Goal: Check status: Check status

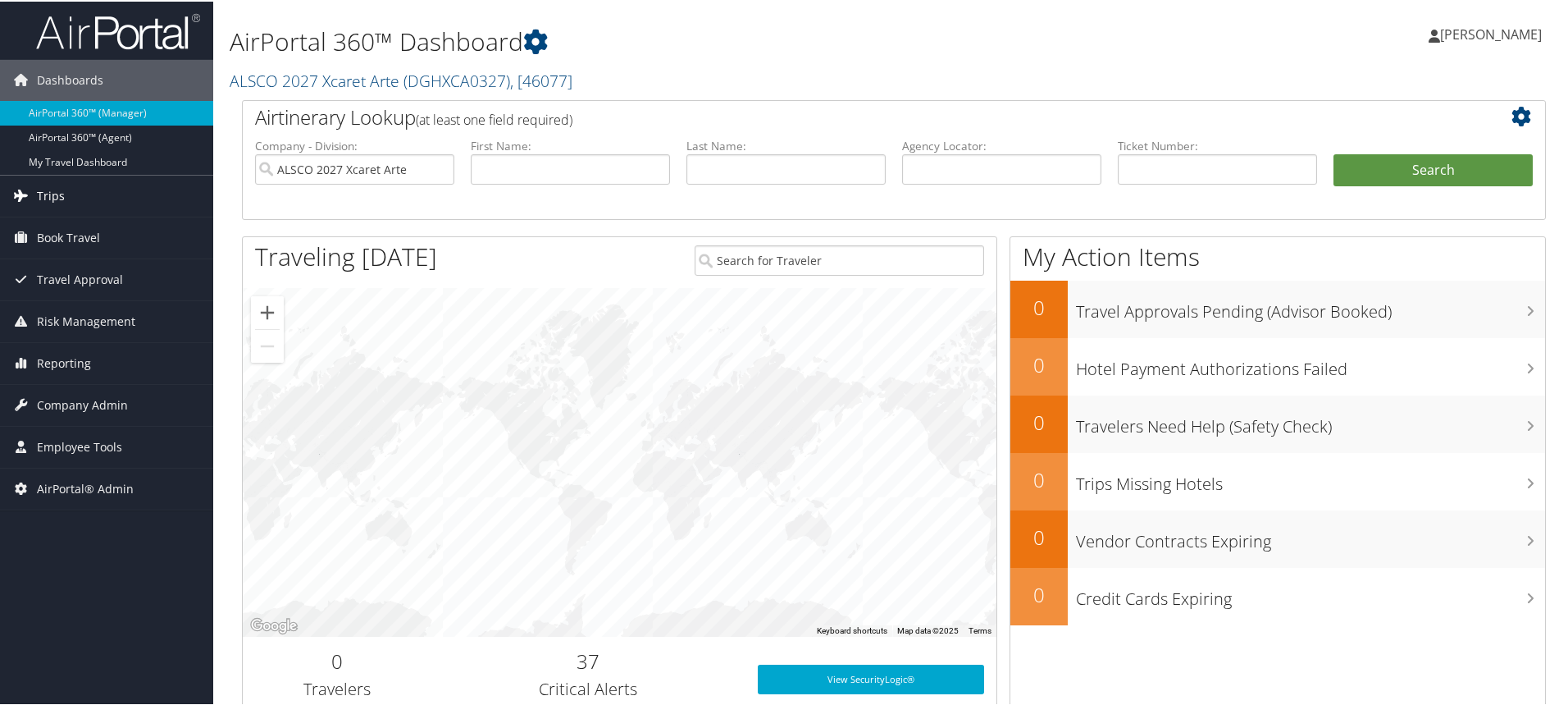
click at [128, 200] on link "Trips" at bounding box center [107, 195] width 213 height 41
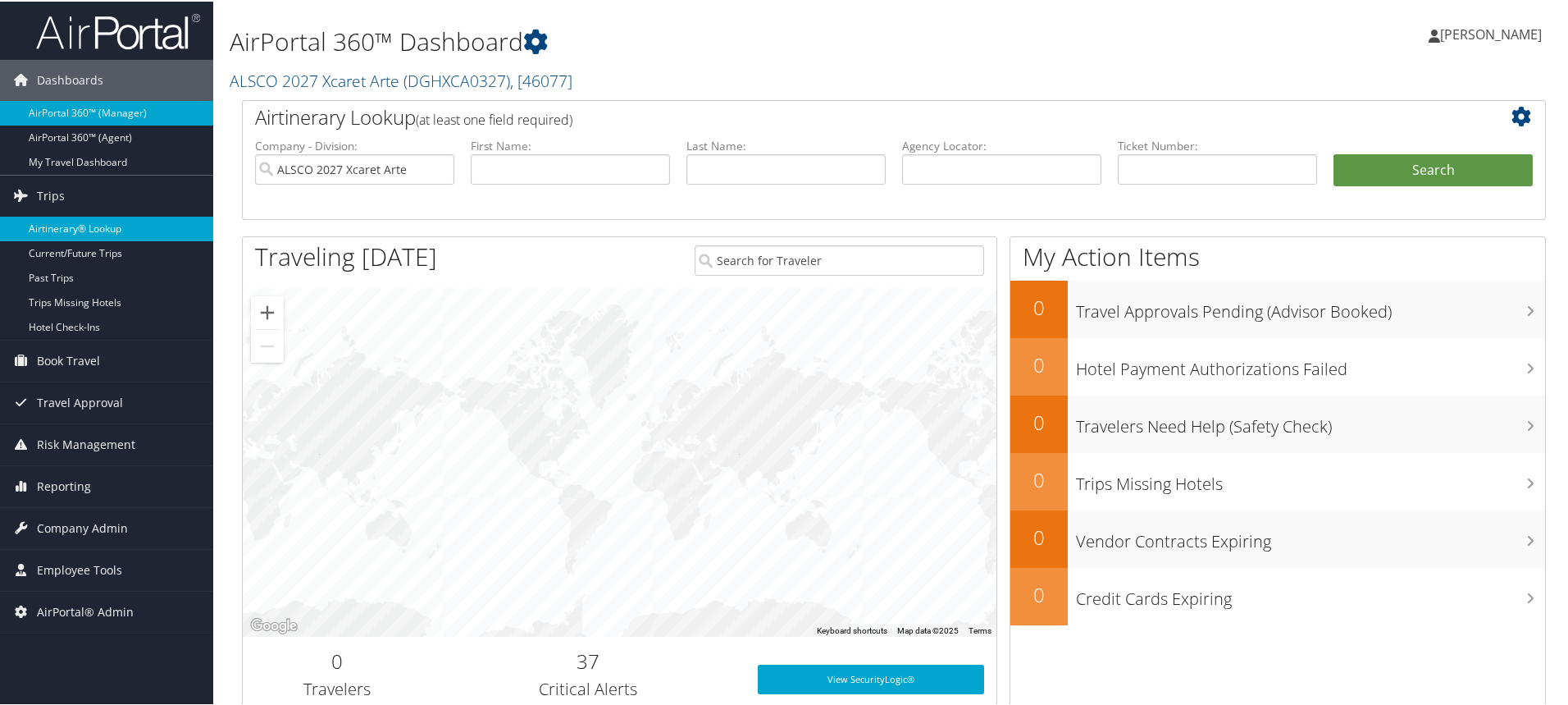
click at [135, 229] on link "Airtinerary® Lookup" at bounding box center [107, 227] width 213 height 24
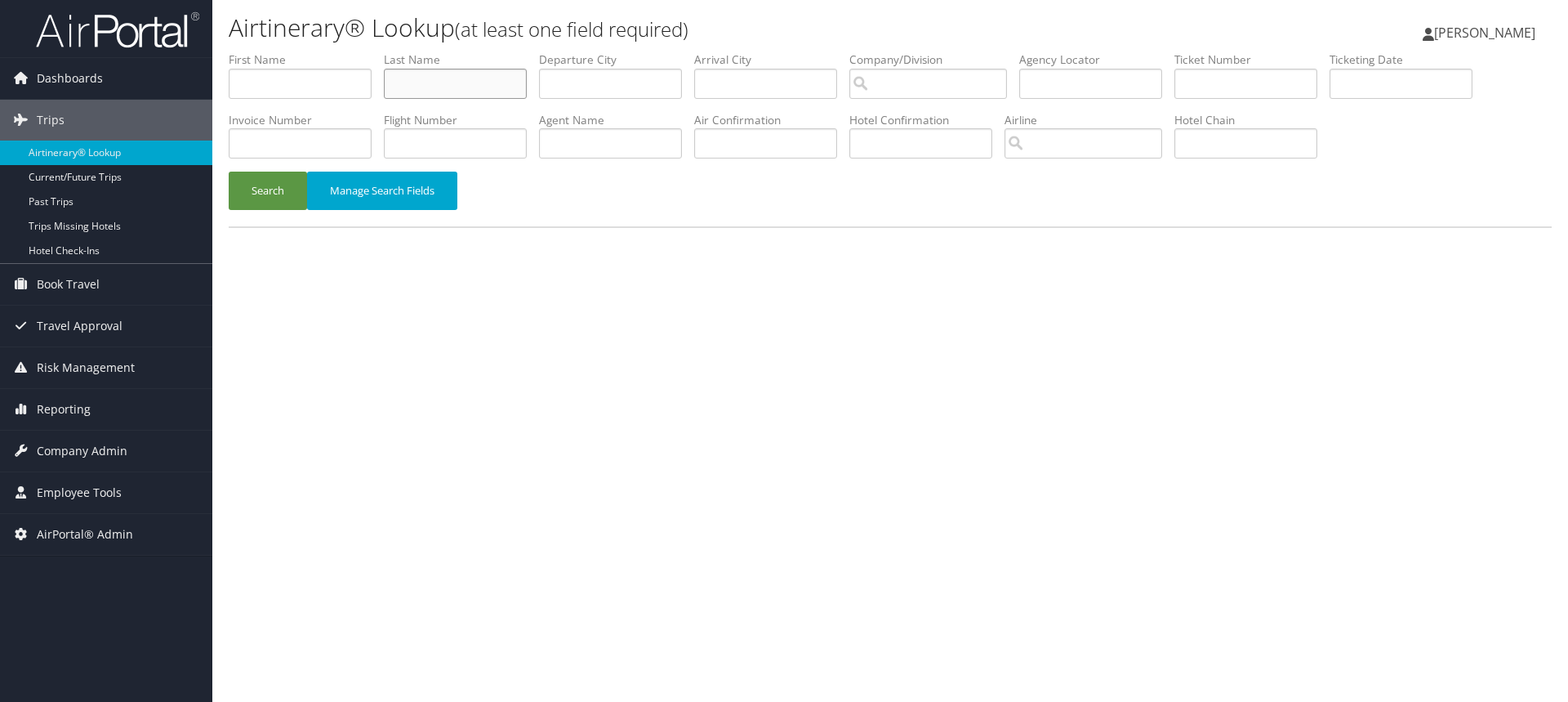
drag, startPoint x: 466, startPoint y: 88, endPoint x: 481, endPoint y: 95, distance: 16.6
click at [471, 92] on input "text" at bounding box center [455, 83] width 143 height 30
type input "[PERSON_NAME]"
click at [240, 75] on input "text" at bounding box center [300, 83] width 143 height 30
click at [290, 200] on button "Search" at bounding box center [268, 190] width 79 height 38
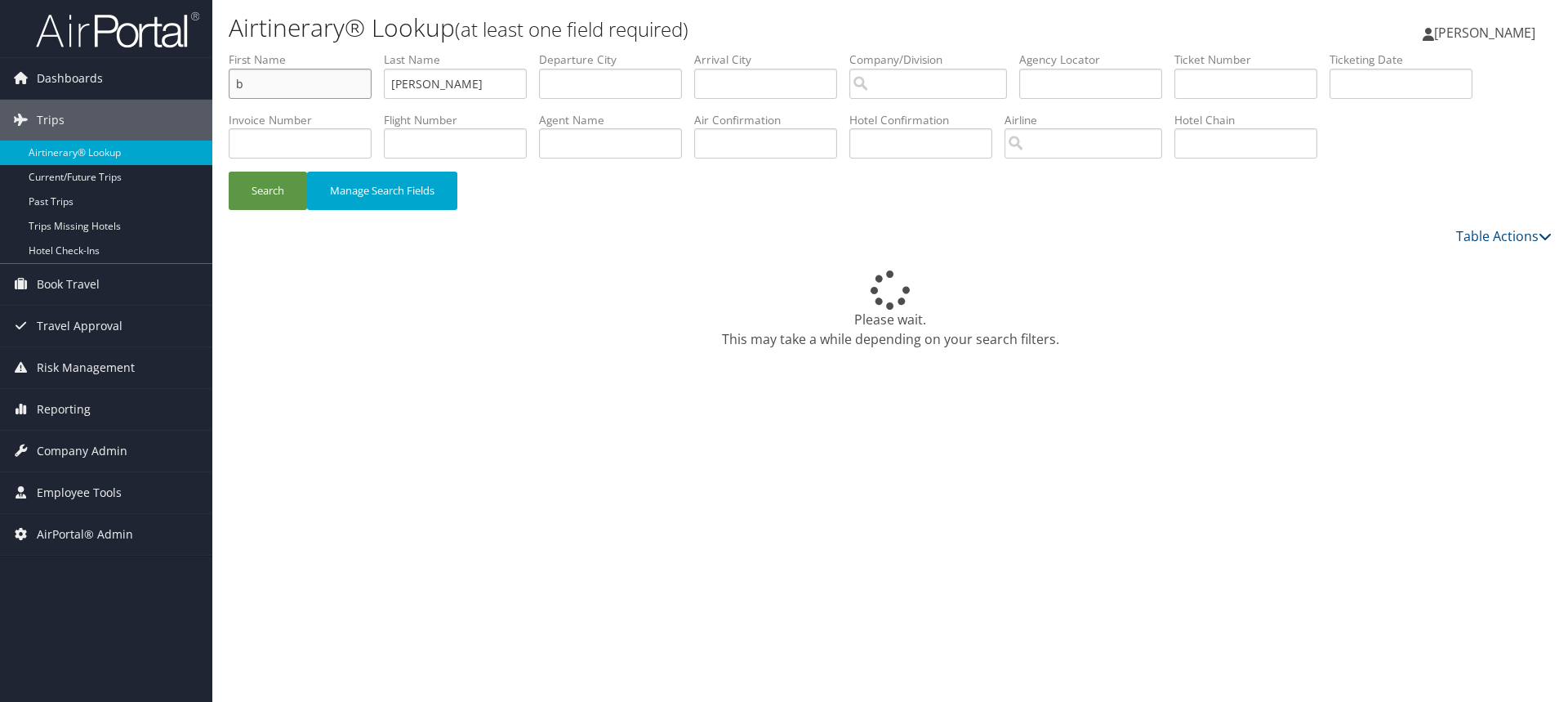
click at [257, 88] on input "b" at bounding box center [300, 83] width 143 height 30
type input "[PERSON_NAME]"
click at [229, 171] on button "Search" at bounding box center [268, 190] width 79 height 38
click at [134, 83] on link "Dashboards" at bounding box center [106, 79] width 212 height 41
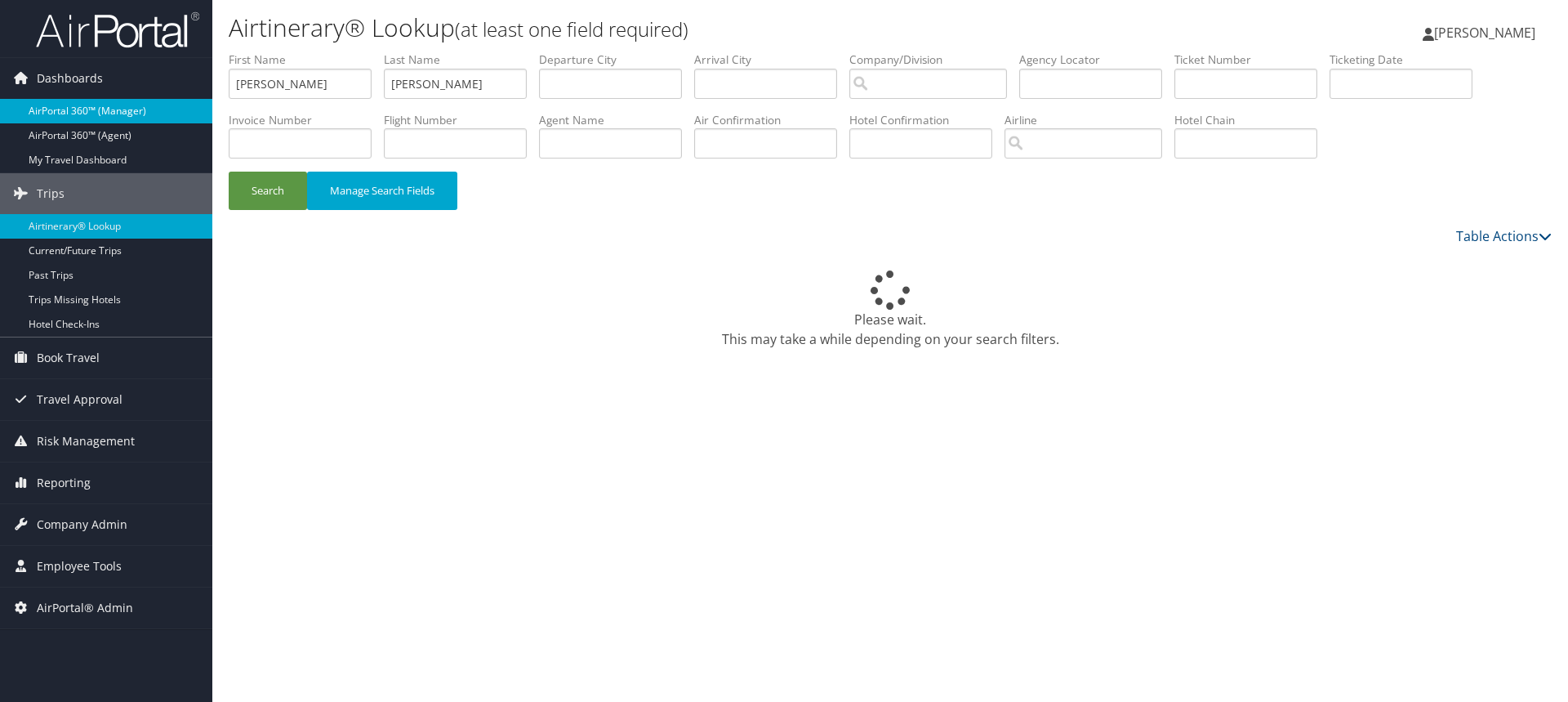
click at [143, 112] on link "AirPortal 360™ (Manager)" at bounding box center [106, 111] width 212 height 24
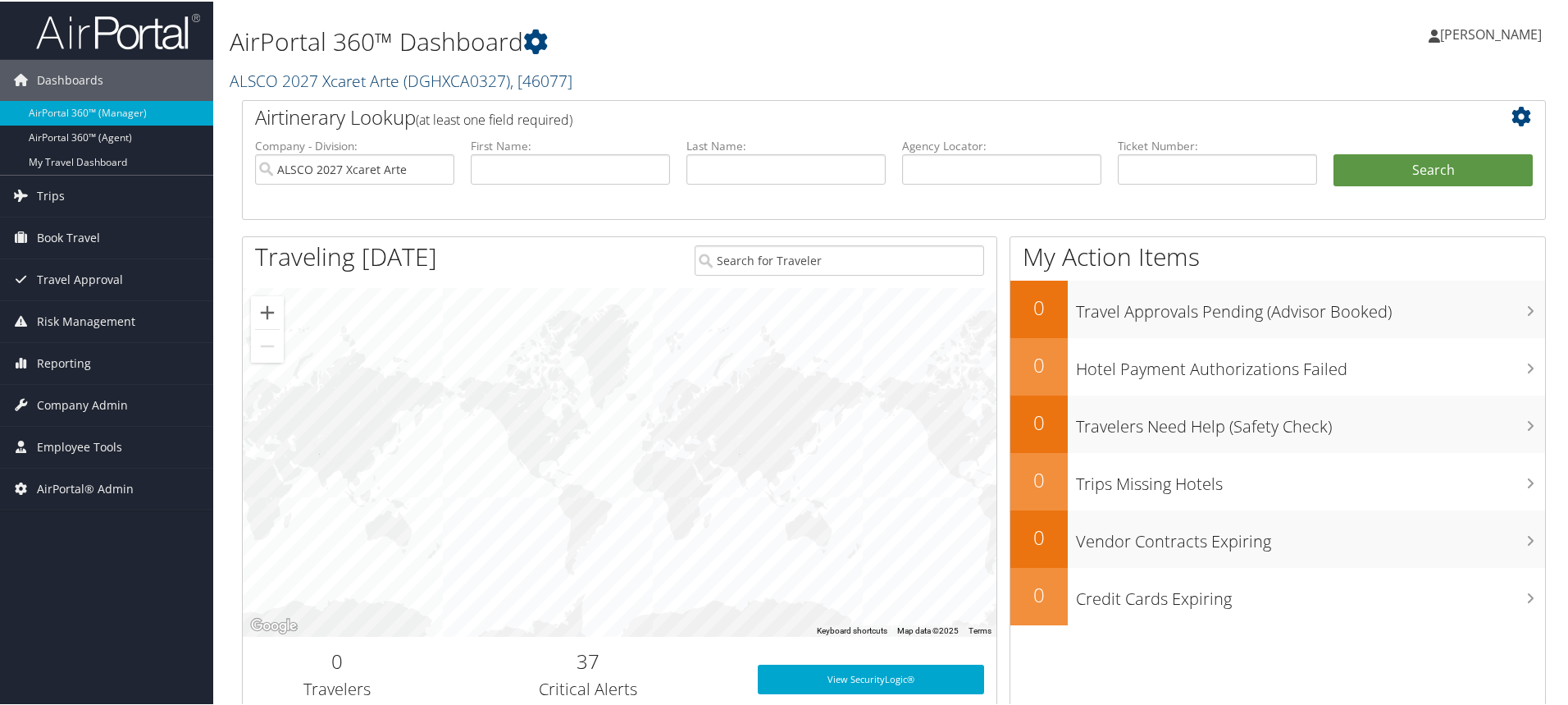
click at [311, 81] on link "ALSCO 2027 Xcaret Arte ( DGHXCA0327 ) , [ 46077 ]" at bounding box center [401, 79] width 343 height 22
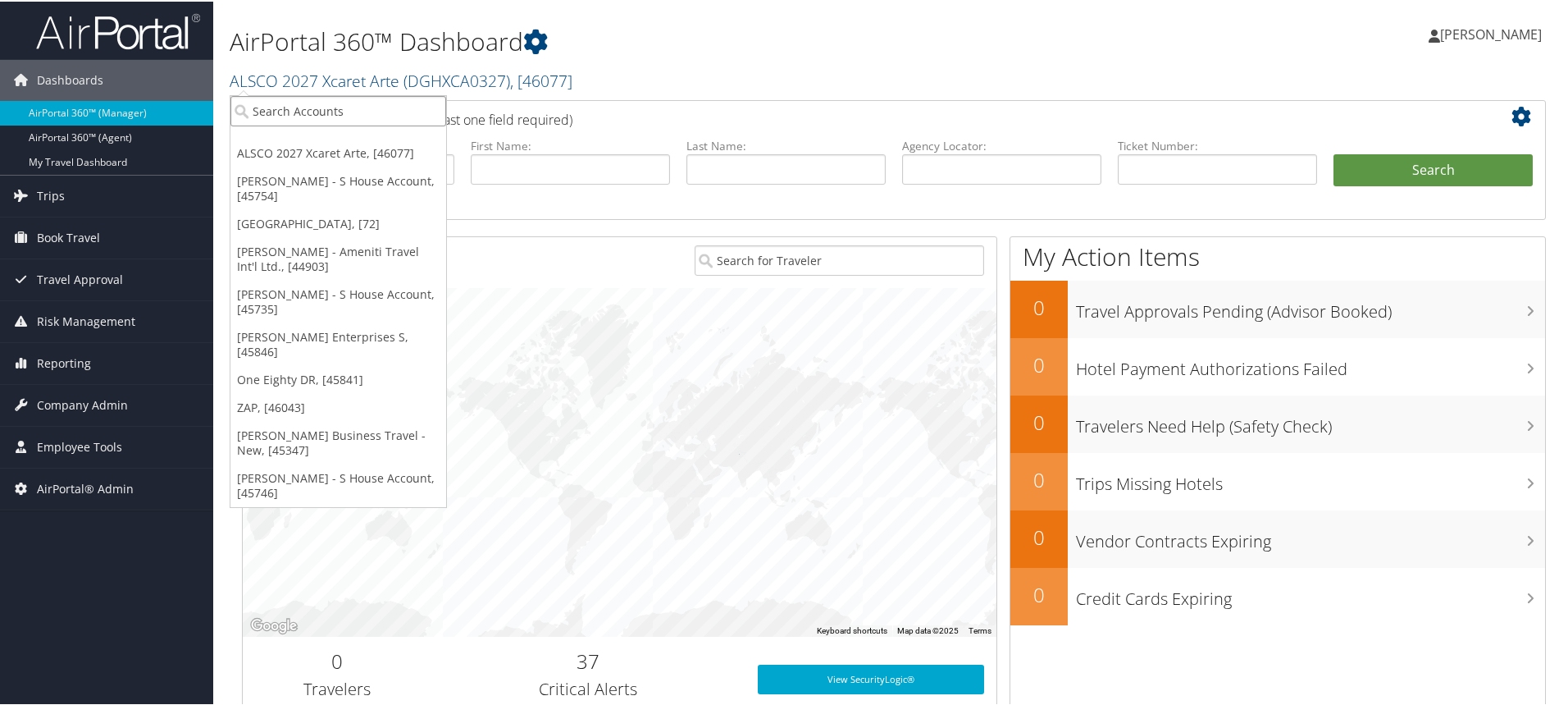
click at [270, 111] on input "search" at bounding box center [338, 109] width 216 height 30
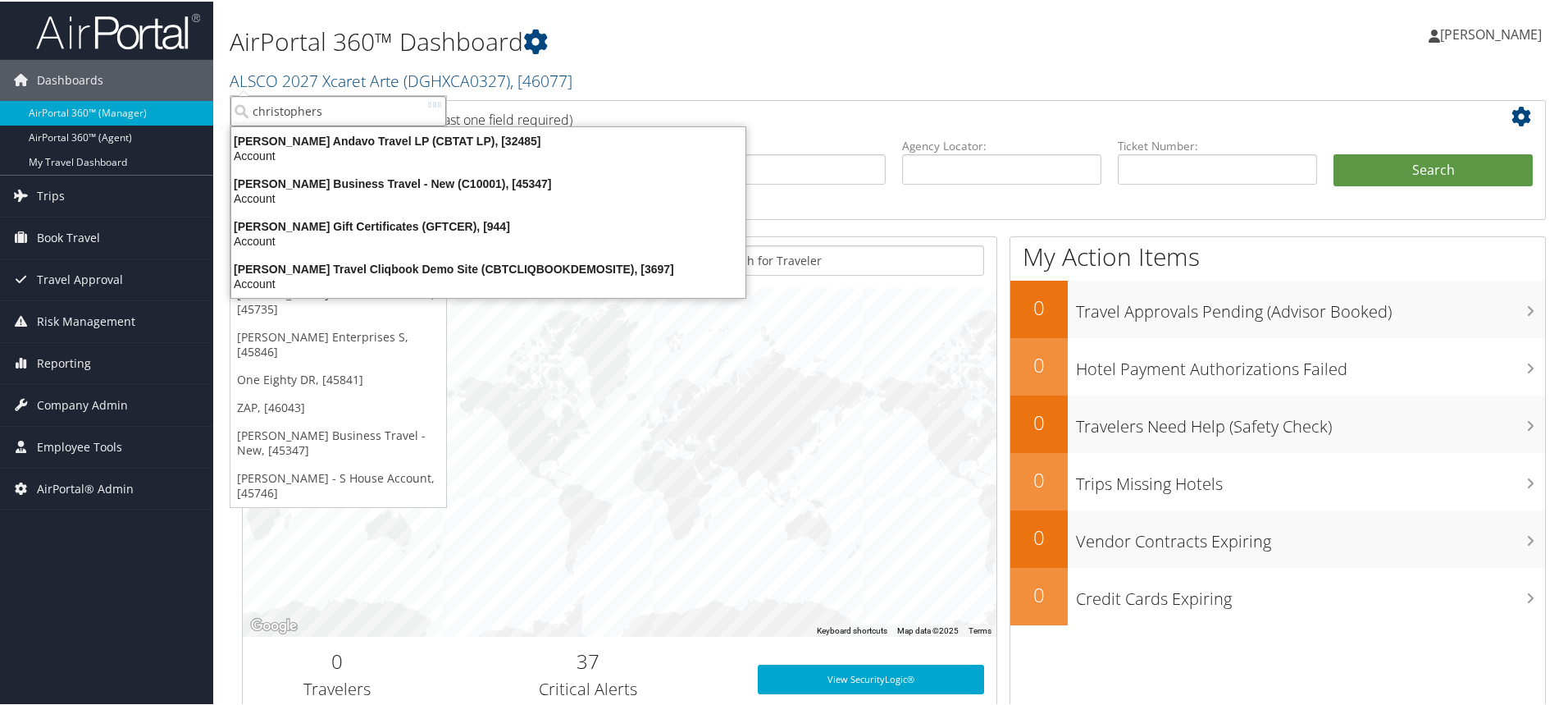
type input "christopher"
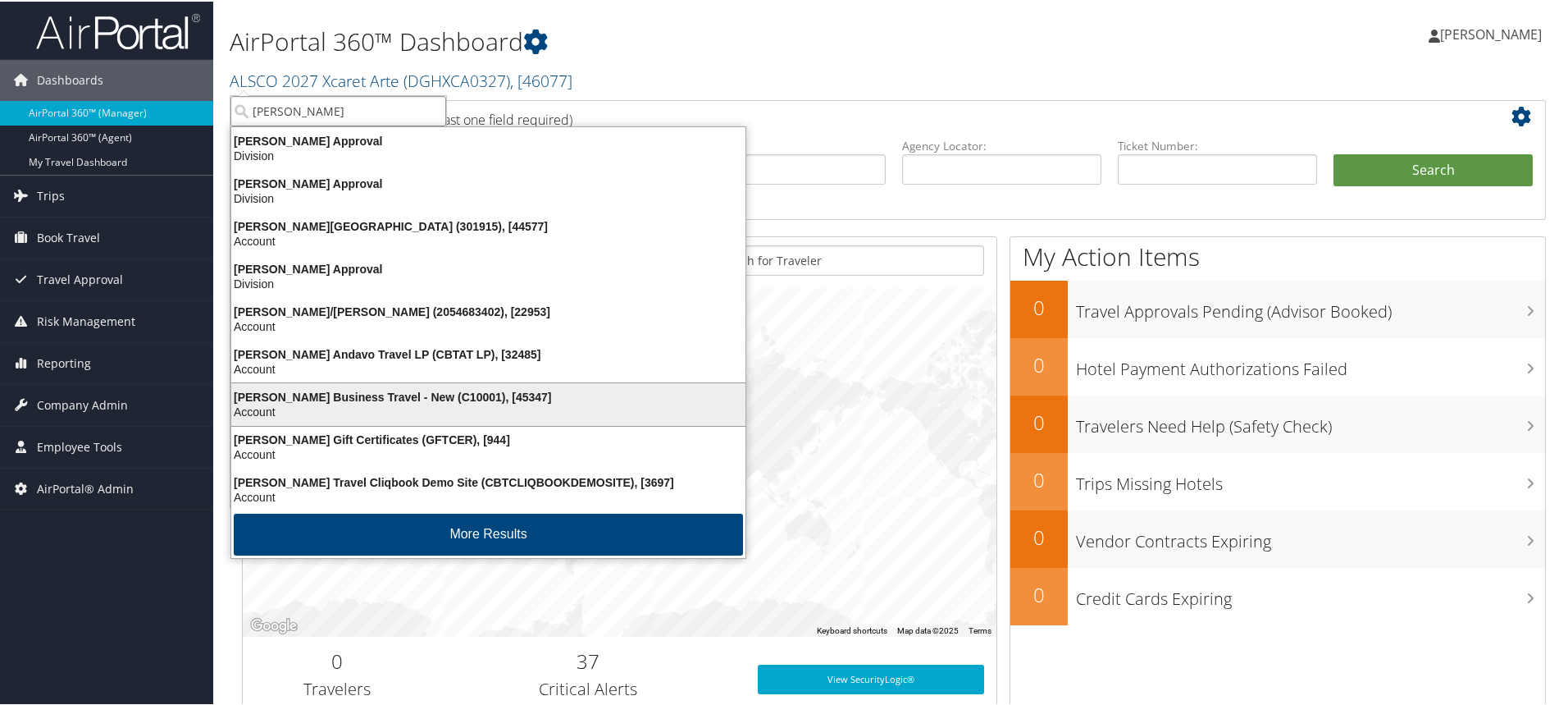
click at [336, 392] on div "Christopherson Business Travel - New (C10001), [45347]" at bounding box center [488, 395] width 534 height 15
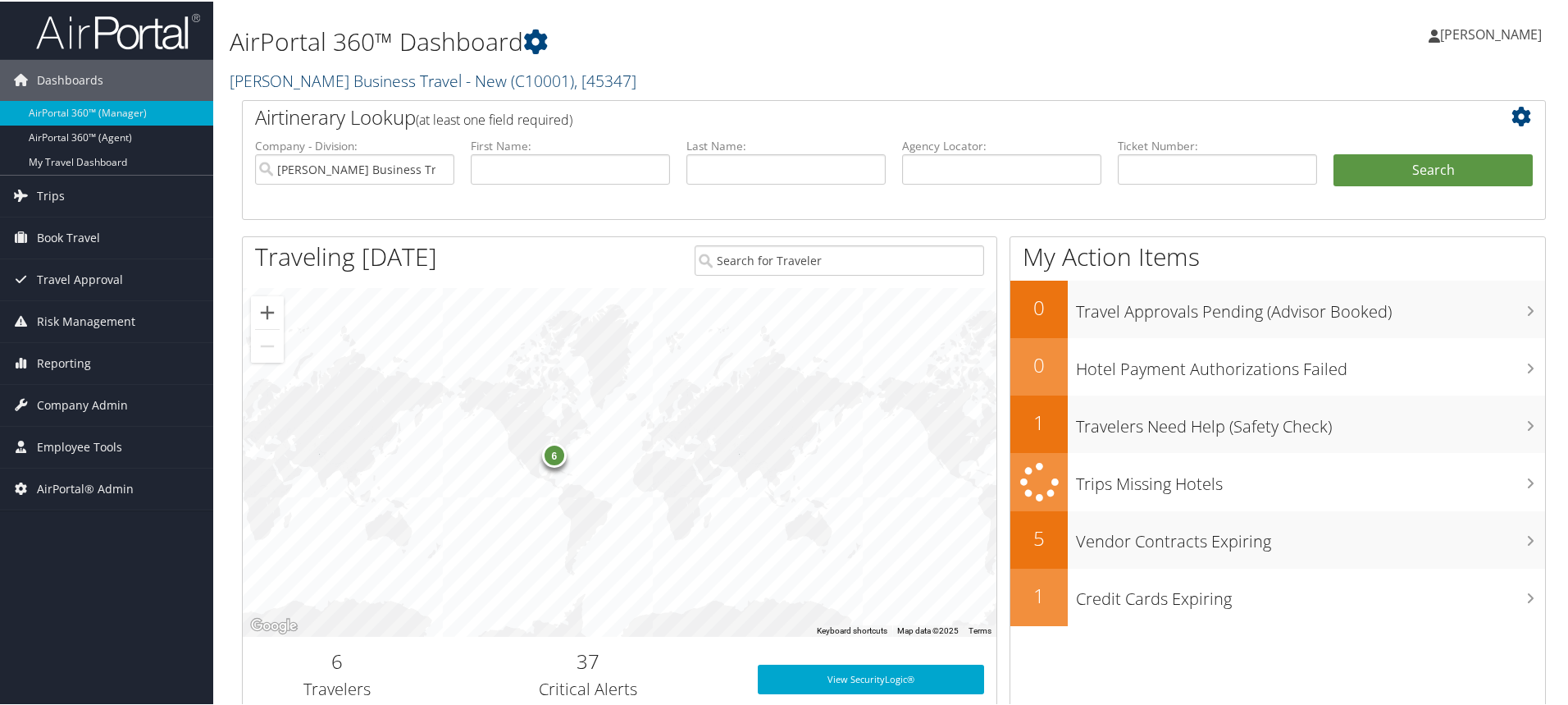
click at [359, 76] on link "Christopherson Business Travel - New ( C10001 ) , [ 45347 ]" at bounding box center [433, 79] width 407 height 22
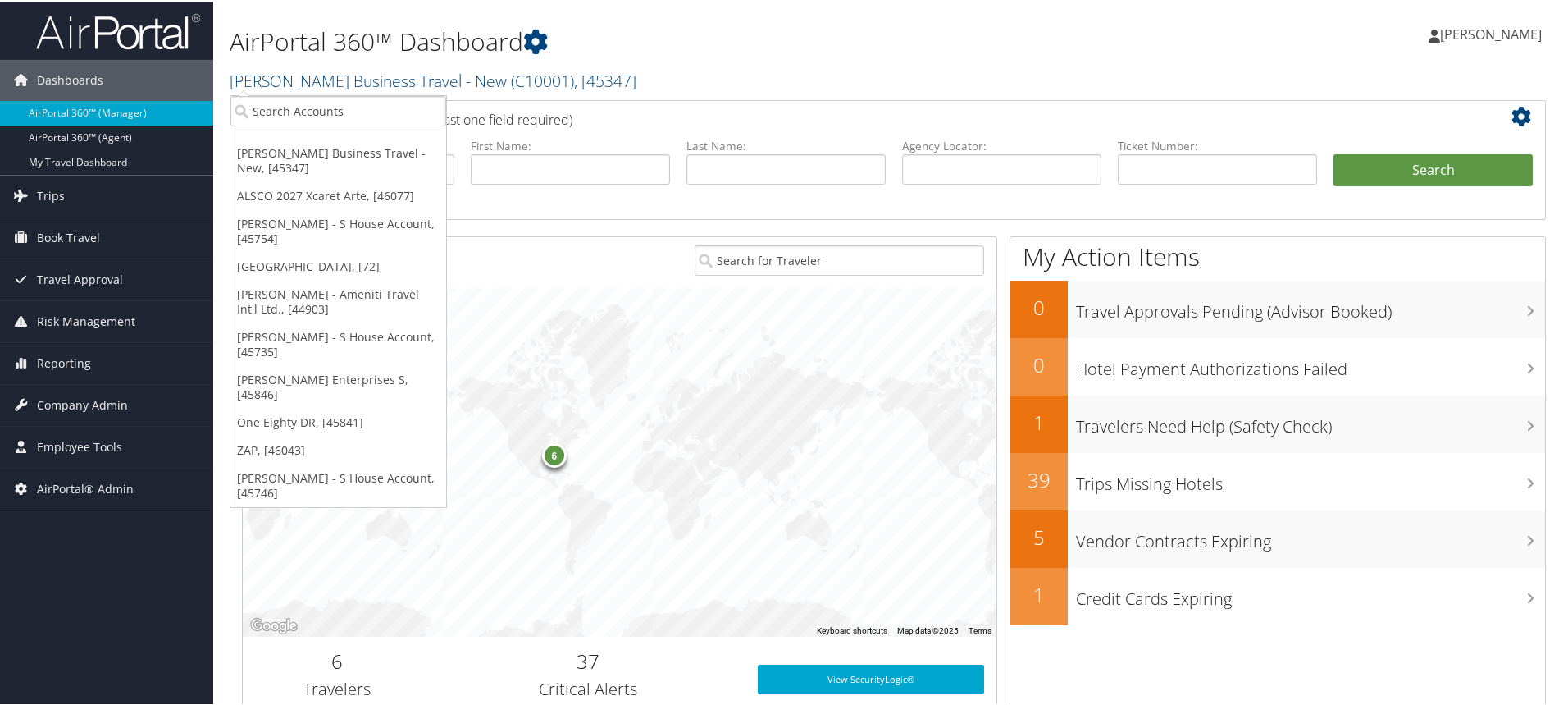
click at [140, 567] on div "Dashboards AirPortal 360™ (Manager) AirPortal 360™ (Agent) My Travel Dashboard …" at bounding box center [787, 534] width 1575 height 1069
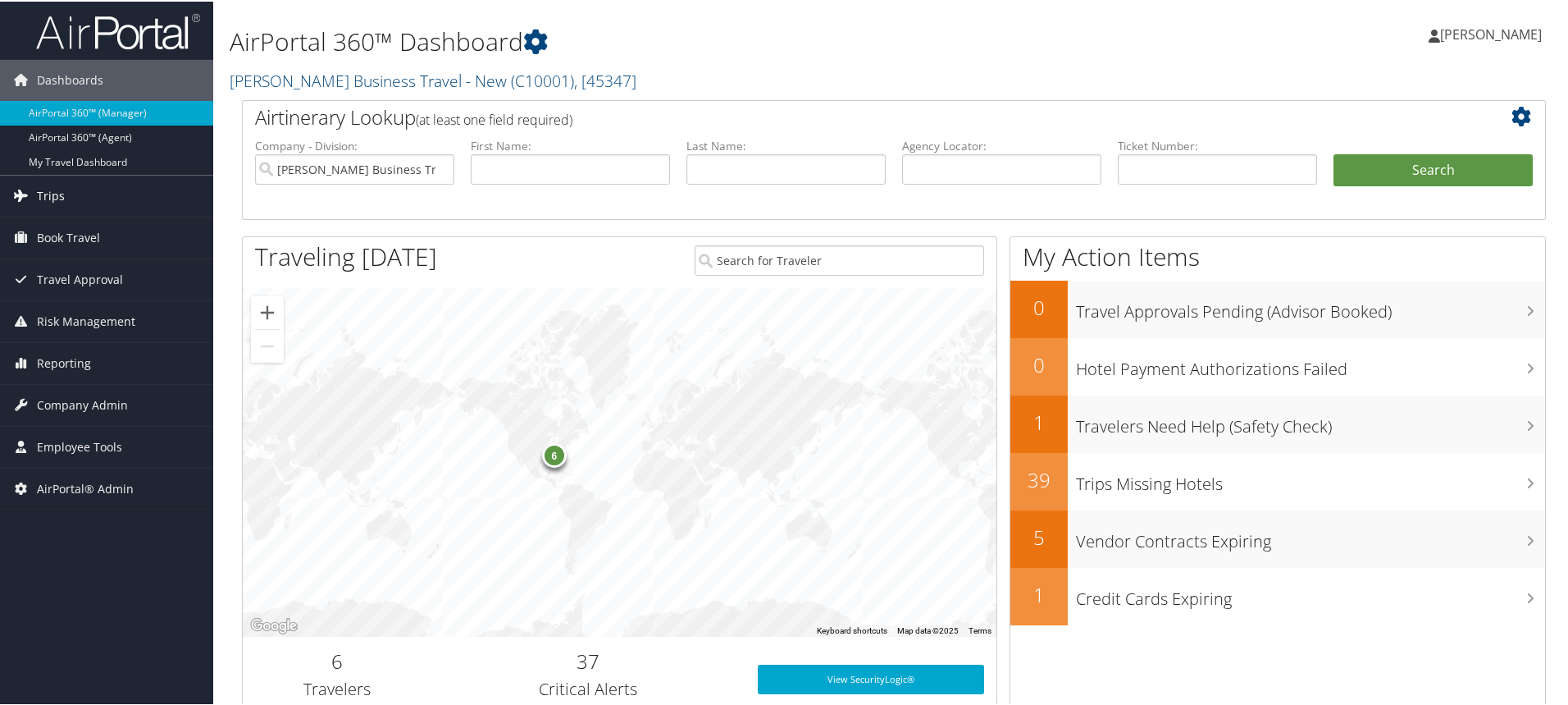
click at [73, 196] on link "Trips" at bounding box center [107, 195] width 213 height 41
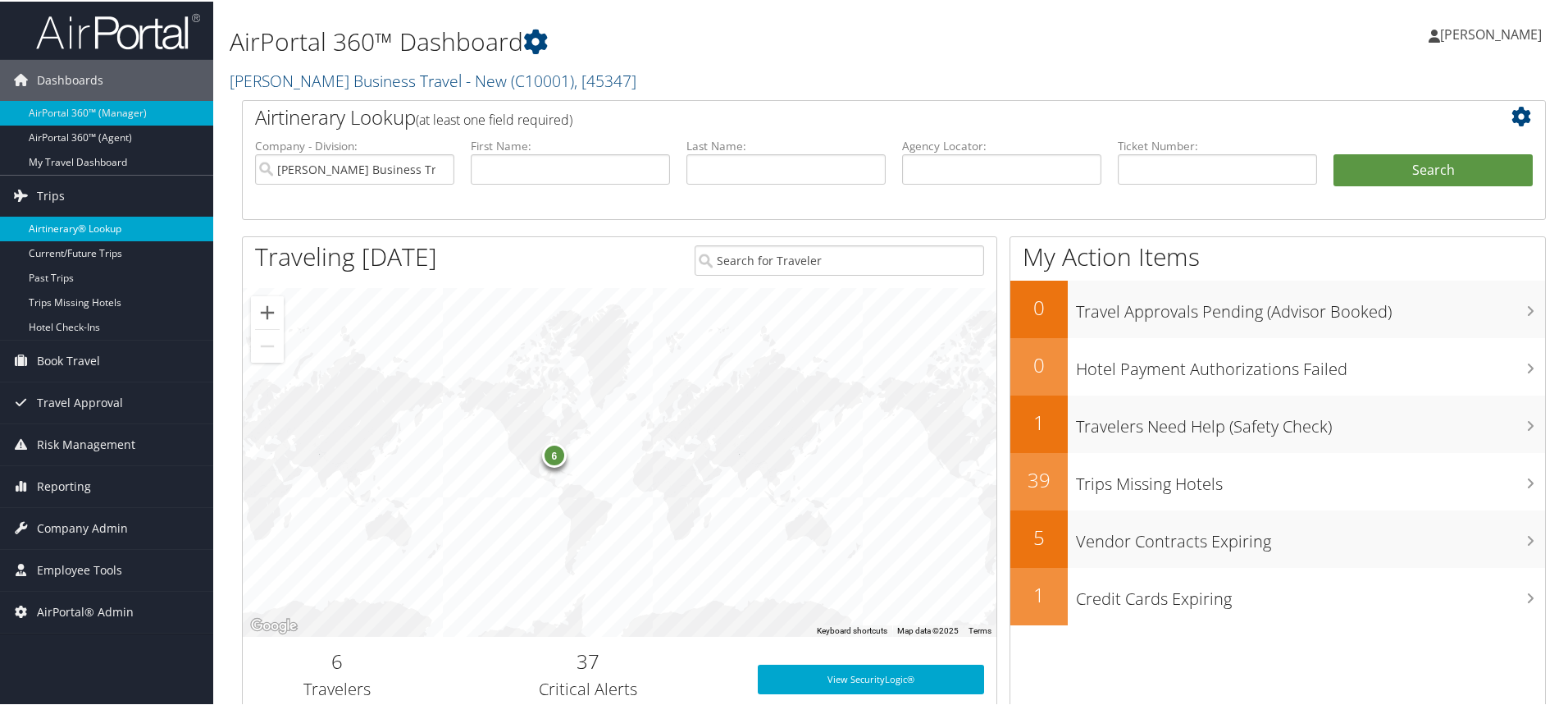
click at [125, 225] on link "Airtinerary® Lookup" at bounding box center [107, 227] width 213 height 24
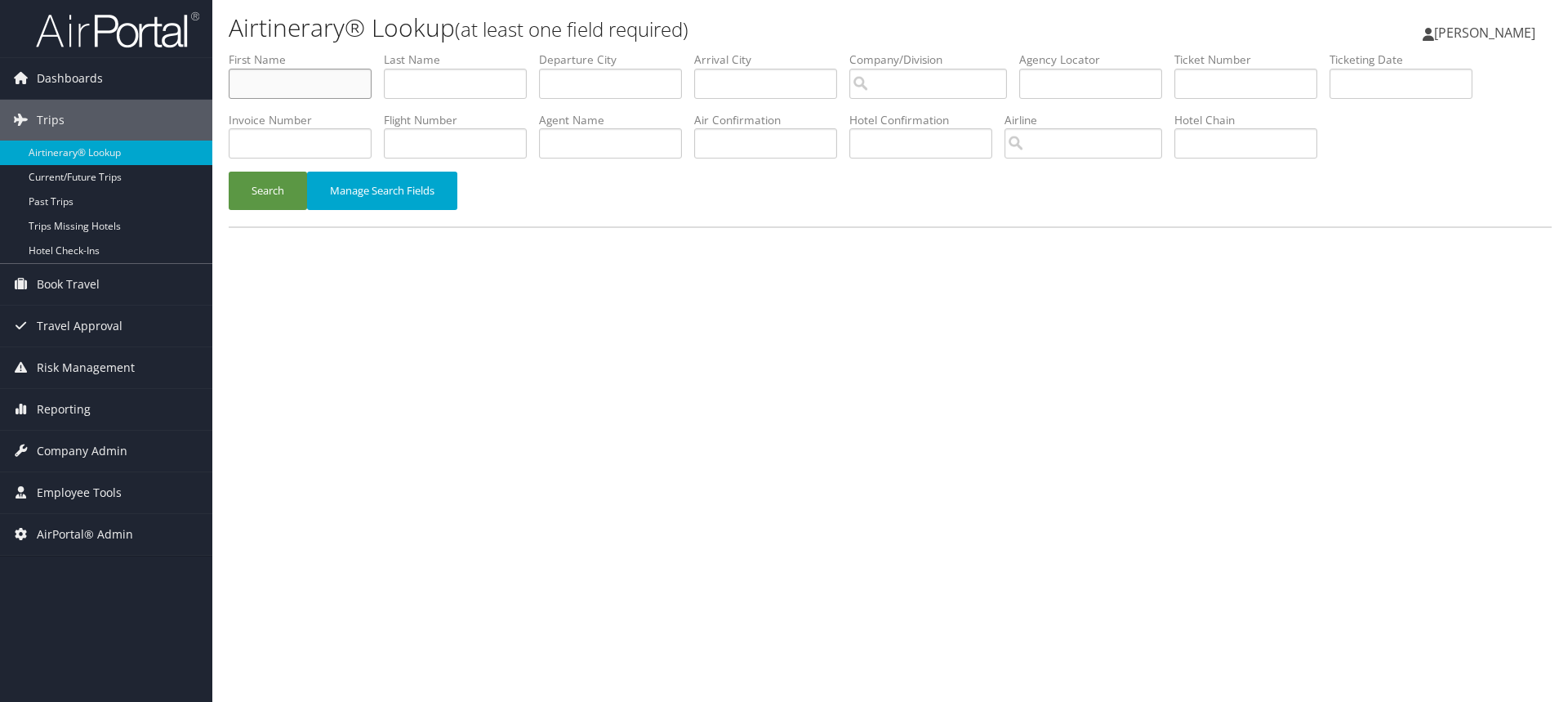
click at [296, 77] on input "text" at bounding box center [300, 83] width 143 height 30
type input "b"
click at [405, 73] on input "text" at bounding box center [455, 83] width 143 height 30
type input "taylor"
click at [229, 171] on button "Search" at bounding box center [268, 190] width 79 height 38
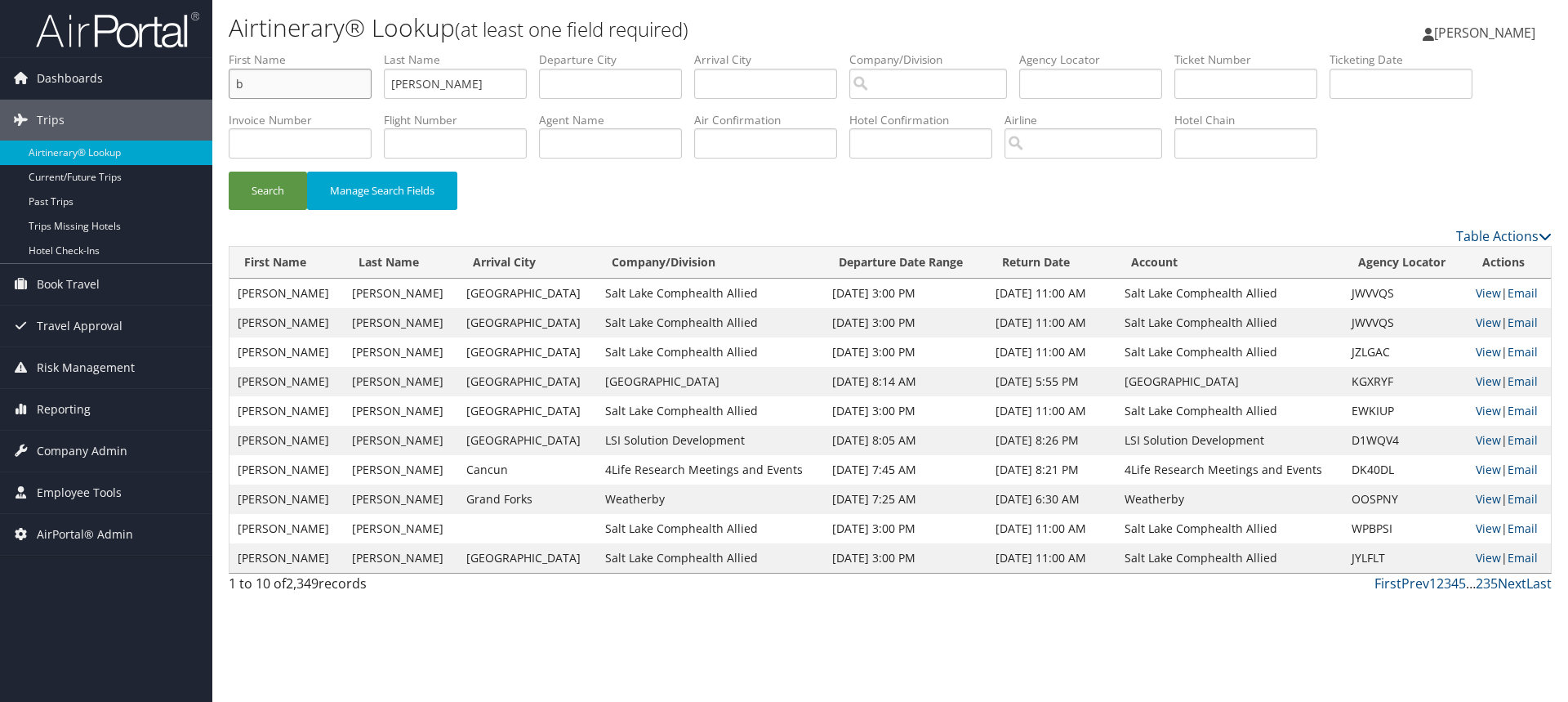
click at [328, 83] on input "b" at bounding box center [300, 83] width 143 height 30
type input "betty"
click at [281, 191] on button "Search" at bounding box center [268, 190] width 79 height 38
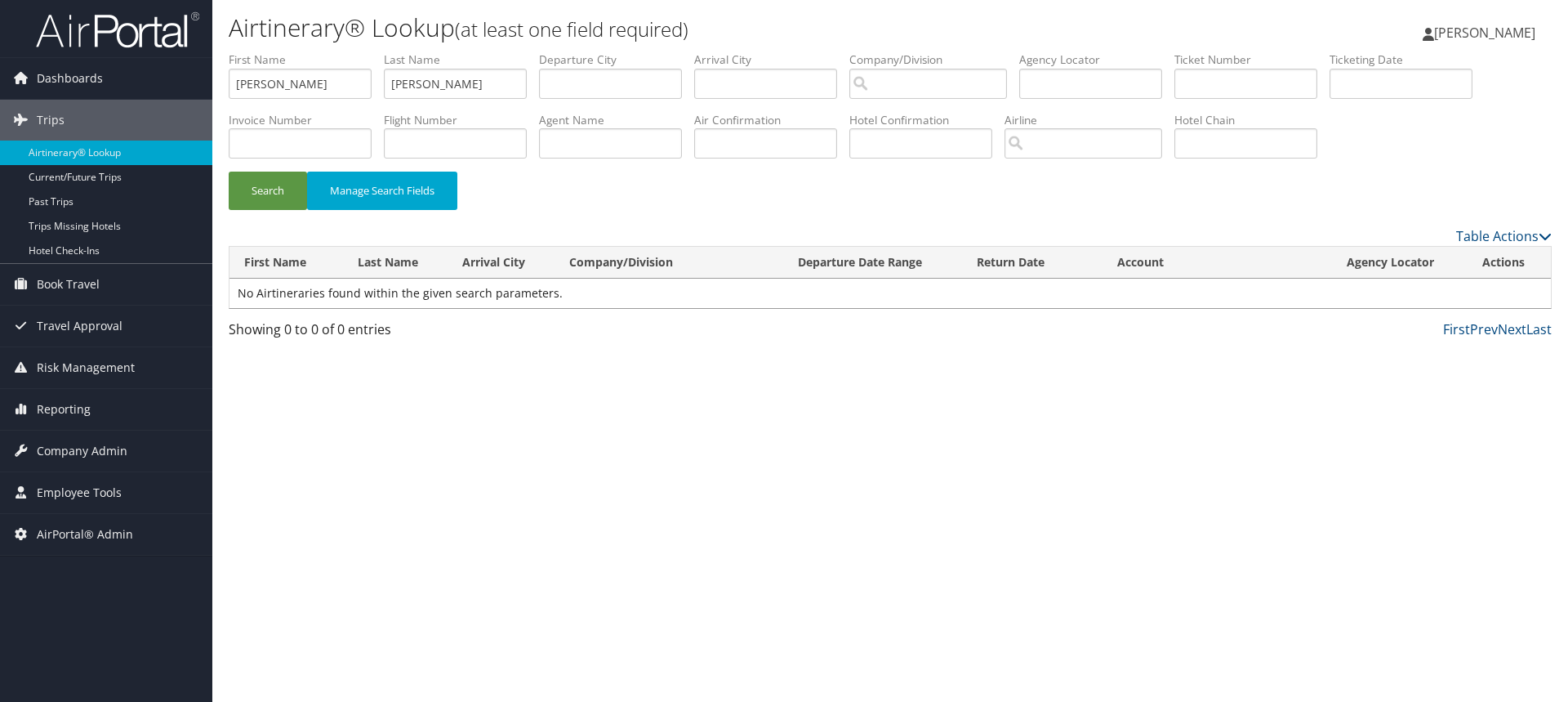
click at [1274, 503] on div "Airtinerary® Lookup (at least one field required) Kelly Heinz Kelly Heinz My Se…" at bounding box center [890, 351] width 1355 height 702
click at [273, 458] on div "Airtinerary® Lookup (at least one field required) Kelly Heinz Kelly Heinz My Se…" at bounding box center [890, 351] width 1355 height 702
click at [125, 590] on div "Dashboards AirPortal 360™ (Manager) AirPortal 360™ (Agent) My Travel Dashboard …" at bounding box center [784, 351] width 1568 height 702
click at [52, 611] on div "Dashboards AirPortal 360™ (Manager) AirPortal 360™ (Agent) My Travel Dashboard …" at bounding box center [784, 351] width 1568 height 702
click at [485, 527] on div "Airtinerary® Lookup (at least one field required) Kelly Heinz Kelly Heinz My Se…" at bounding box center [890, 351] width 1355 height 702
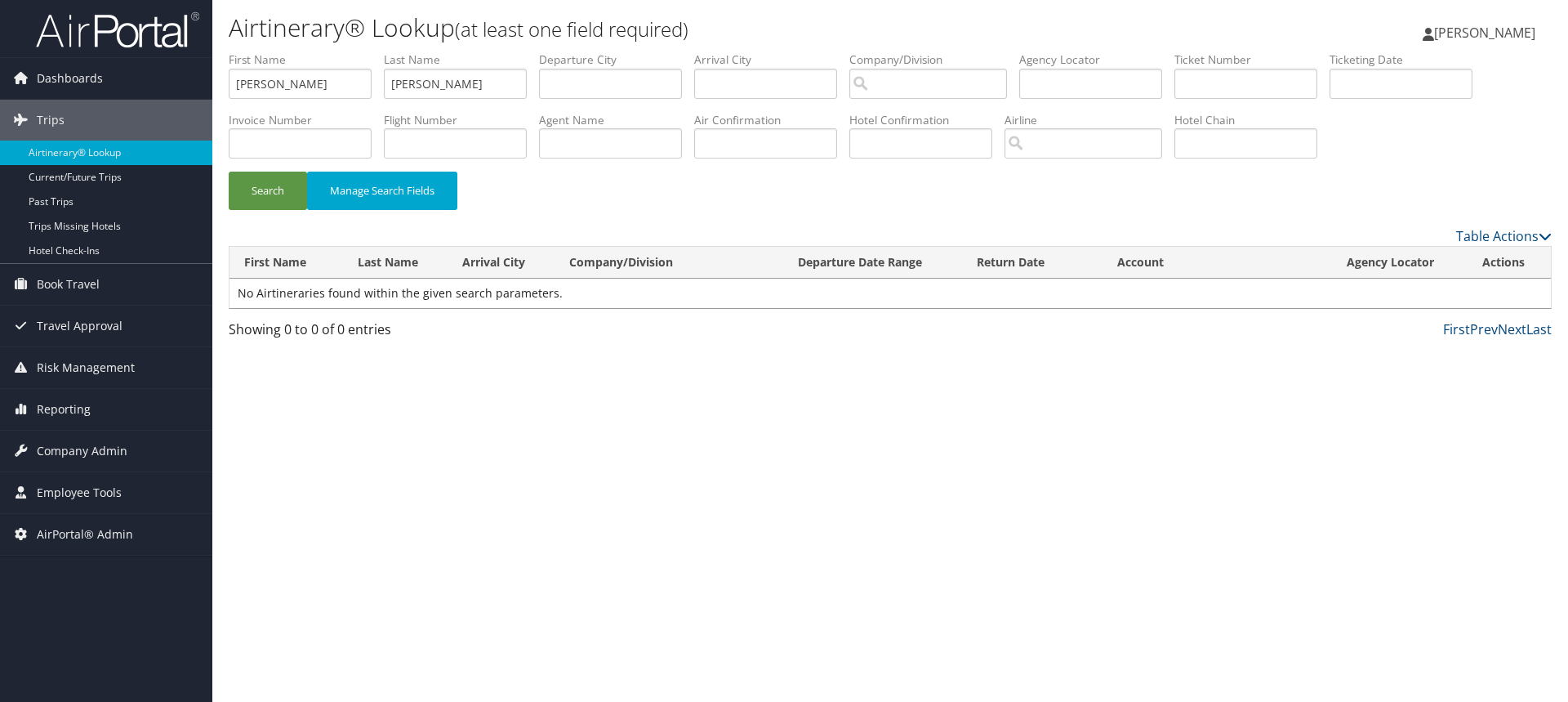
click at [1133, 503] on div "Airtinerary® Lookup (at least one field required) Kelly Heinz Kelly Heinz My Se…" at bounding box center [890, 351] width 1355 height 702
click at [1146, 539] on div "Airtinerary® Lookup (at least one field required) Kelly Heinz Kelly Heinz My Se…" at bounding box center [890, 351] width 1355 height 702
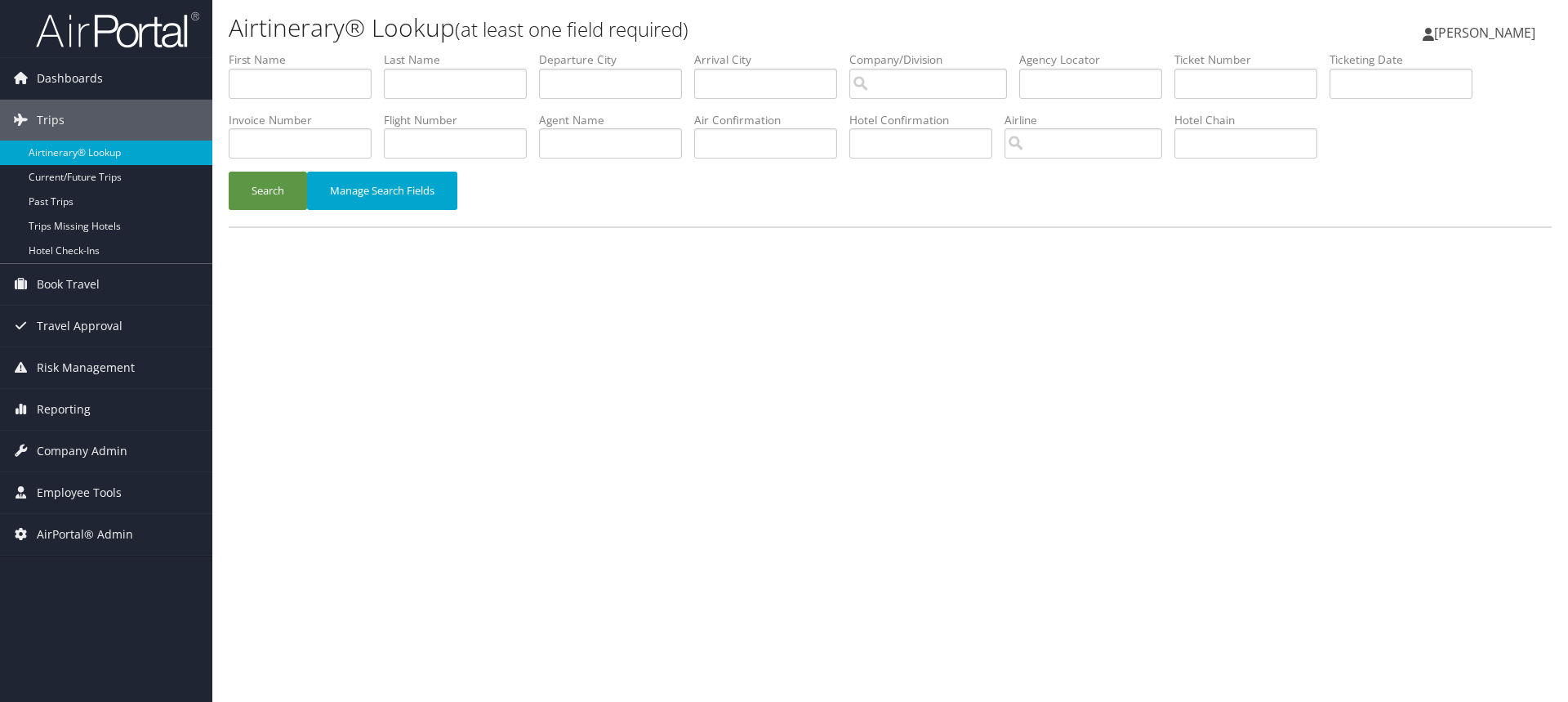
drag, startPoint x: 18, startPoint y: 625, endPoint x: 22, endPoint y: 615, distance: 10.8
click at [19, 620] on div "Dashboards AirPortal 360™ (Manager) AirPortal 360™ (Agent) My Travel Dashboard …" at bounding box center [784, 351] width 1568 height 702
click at [1497, 39] on span "[PERSON_NAME]" at bounding box center [1484, 32] width 101 height 18
click at [1409, 289] on link "Sign Out" at bounding box center [1442, 294] width 182 height 28
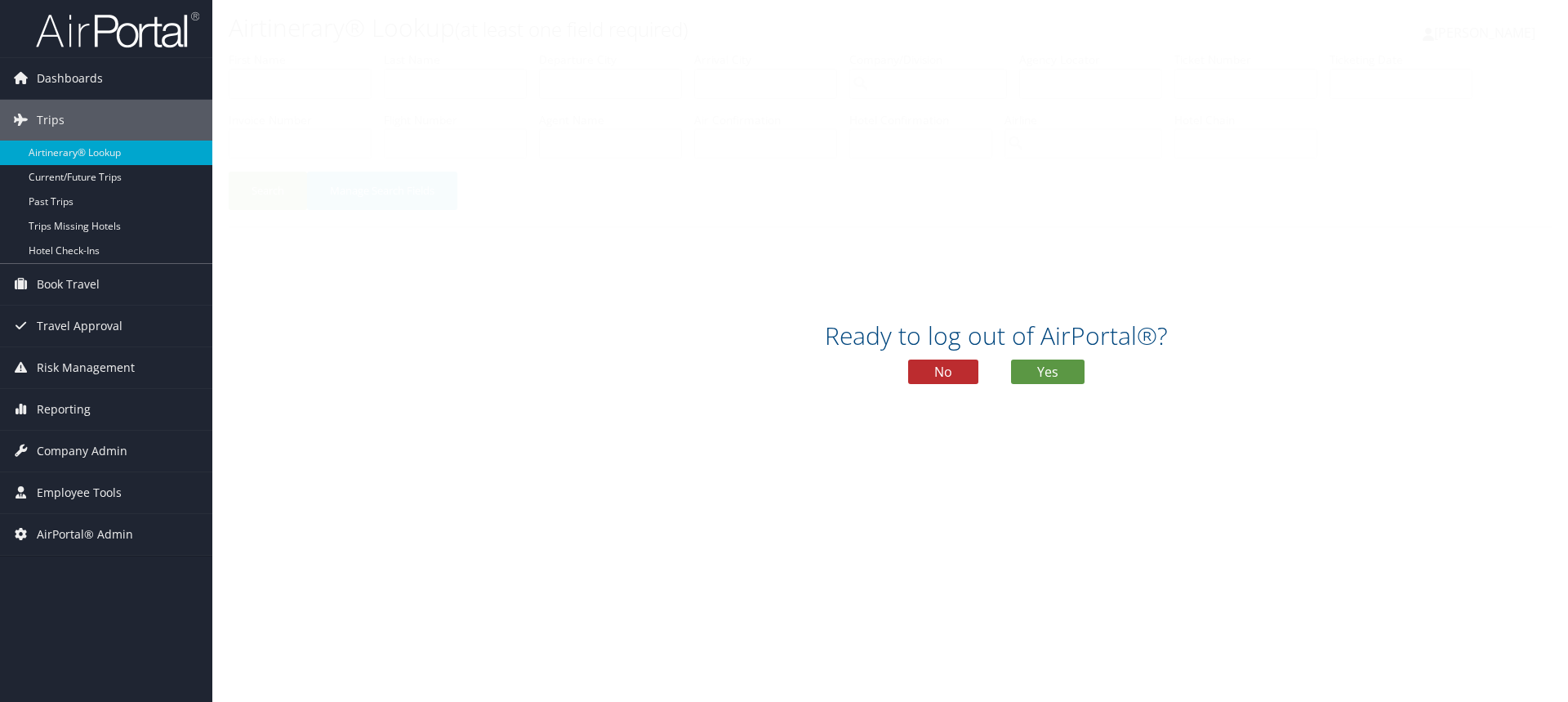
click at [1056, 385] on div "Ready to log out of AirPortal®? No Yes" at bounding box center [996, 358] width 1568 height 84
click at [1070, 367] on button "Yes" at bounding box center [1046, 371] width 73 height 24
